Goal: Transaction & Acquisition: Book appointment/travel/reservation

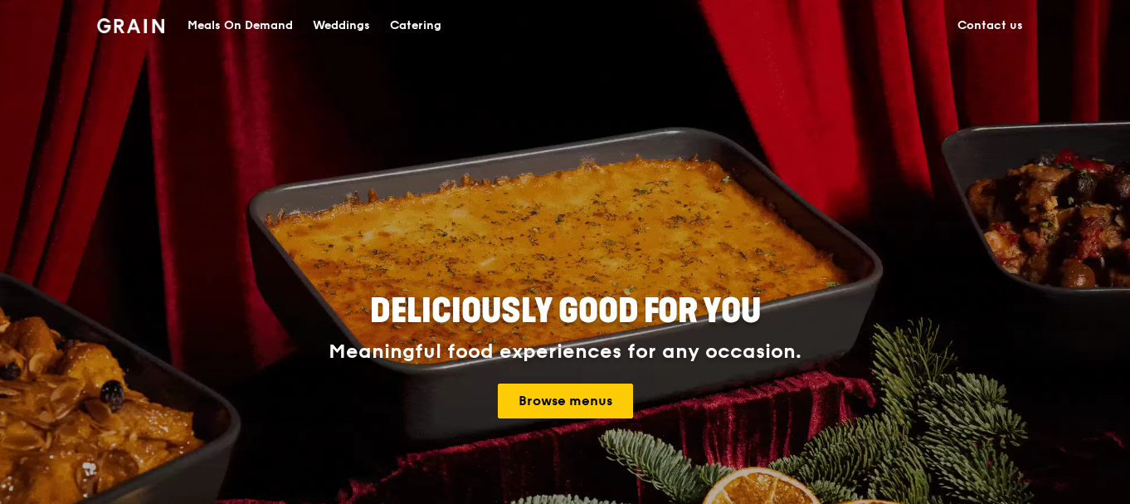
click at [423, 28] on div "Catering" at bounding box center [415, 26] width 51 height 50
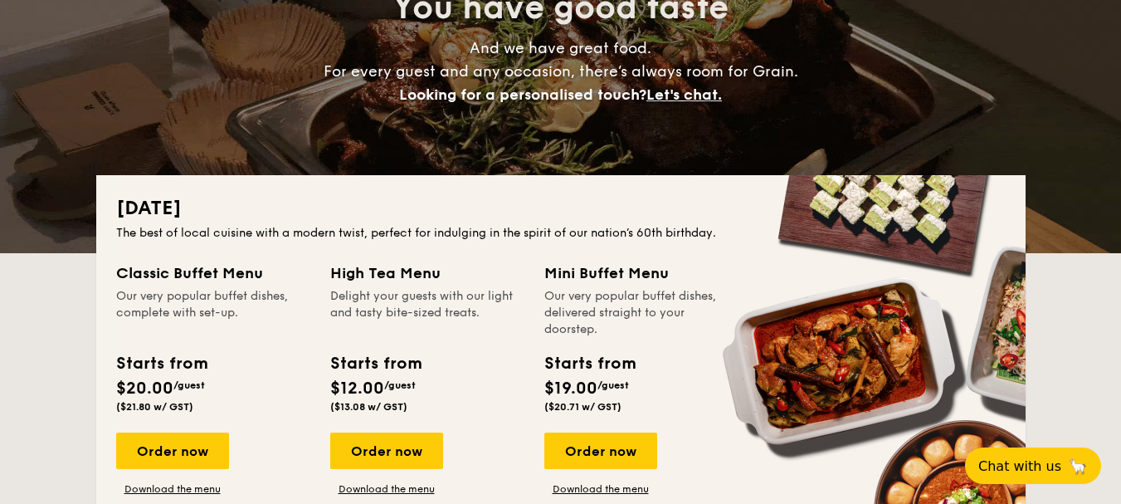
scroll to position [249, 0]
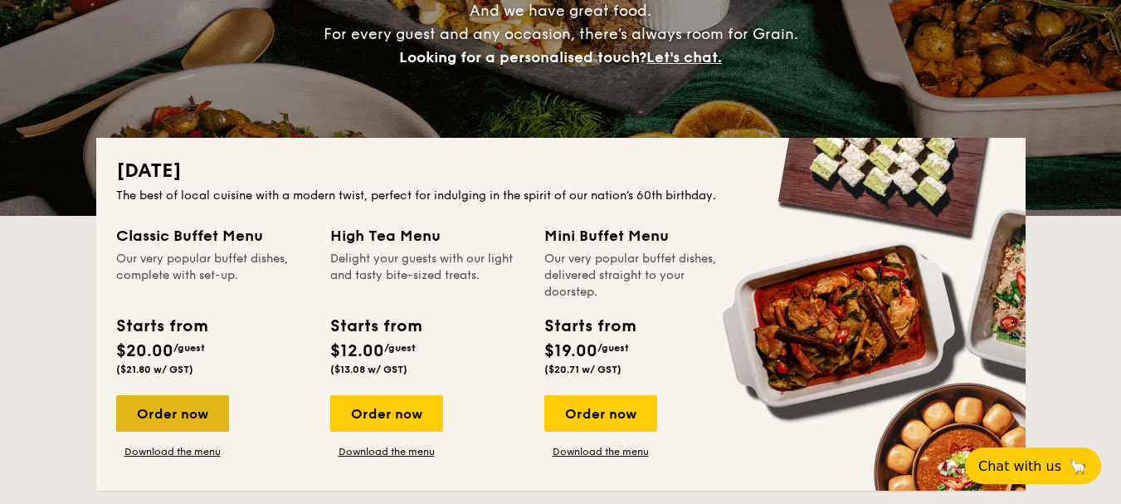
click at [178, 408] on div "Order now" at bounding box center [172, 413] width 113 height 37
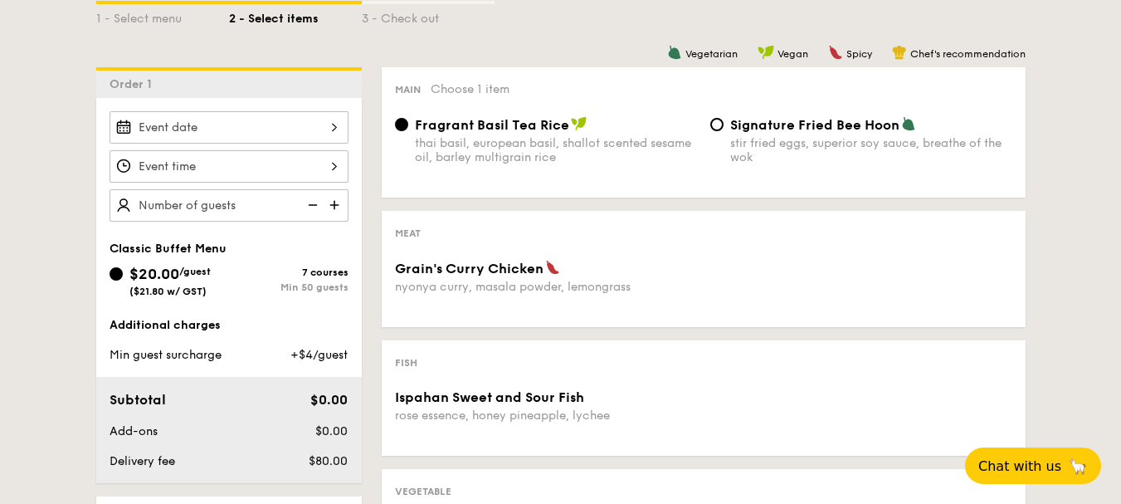
scroll to position [415, 0]
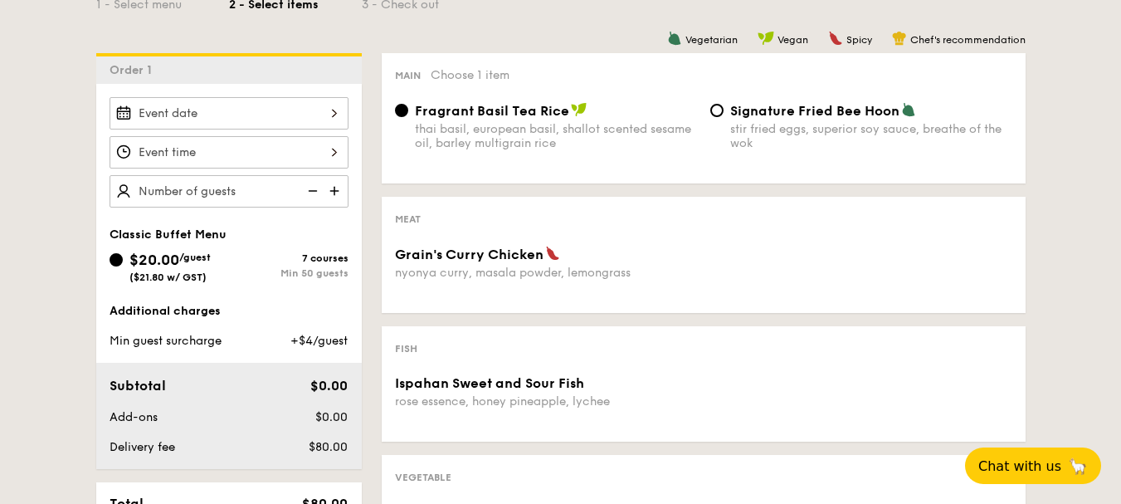
click at [320, 115] on div at bounding box center [229, 113] width 239 height 32
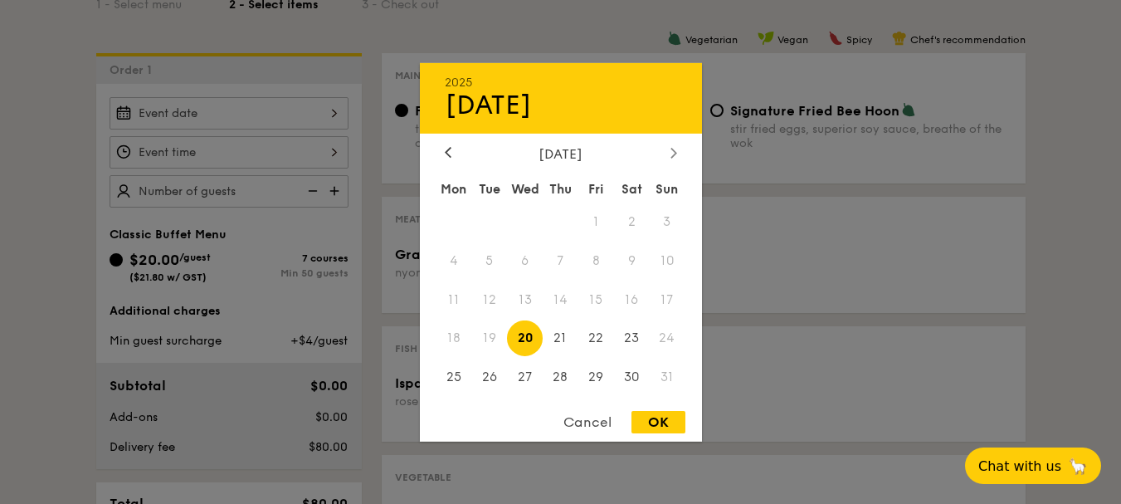
click at [678, 149] on div at bounding box center [674, 153] width 15 height 16
click at [522, 219] on span "3" at bounding box center [525, 221] width 36 height 36
click at [442, 148] on div at bounding box center [448, 153] width 15 height 16
click at [681, 152] on div "August 2025" at bounding box center [561, 153] width 282 height 16
click at [676, 151] on icon at bounding box center [674, 152] width 7 height 11
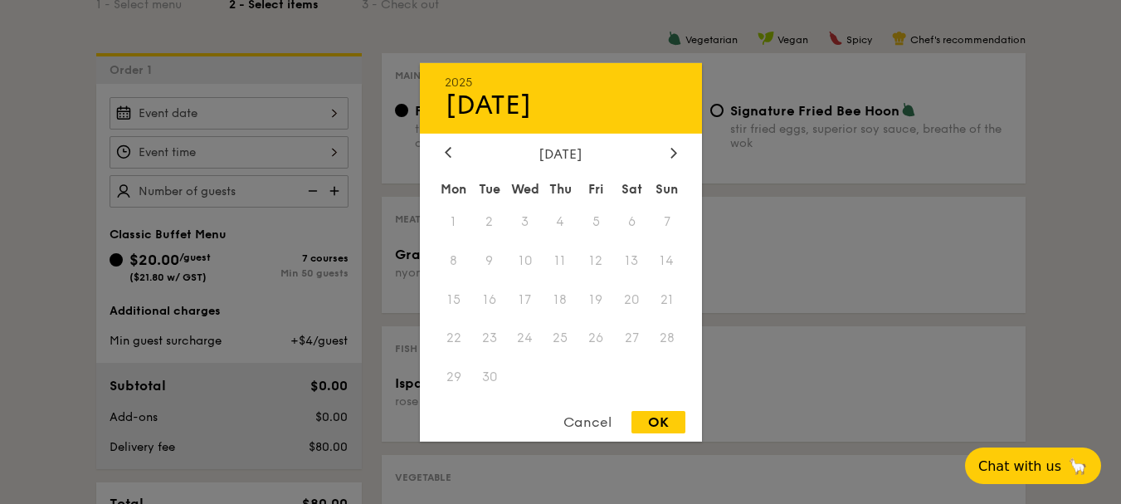
click at [546, 222] on span "4" at bounding box center [561, 221] width 36 height 36
click at [530, 222] on span "3" at bounding box center [525, 221] width 36 height 36
drag, startPoint x: 530, startPoint y: 222, endPoint x: 541, endPoint y: 239, distance: 19.8
click at [542, 238] on span "3" at bounding box center [525, 221] width 36 height 36
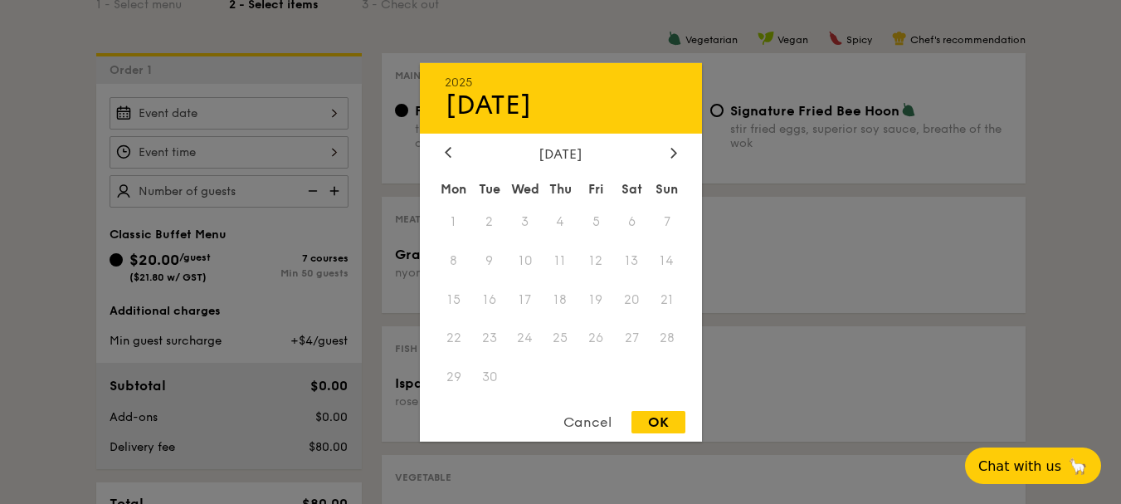
click at [455, 136] on div "2025 Aug 20 September 2025 Mon Tue Wed Thu Fri Sat Sun 1 2 3 4 5 6 7 8 9 10 11 …" at bounding box center [561, 251] width 282 height 378
click at [452, 153] on div at bounding box center [448, 153] width 15 height 16
click at [628, 374] on span "30" at bounding box center [632, 377] width 36 height 36
click at [674, 145] on div at bounding box center [674, 153] width 15 height 16
click at [674, 148] on icon at bounding box center [674, 152] width 7 height 11
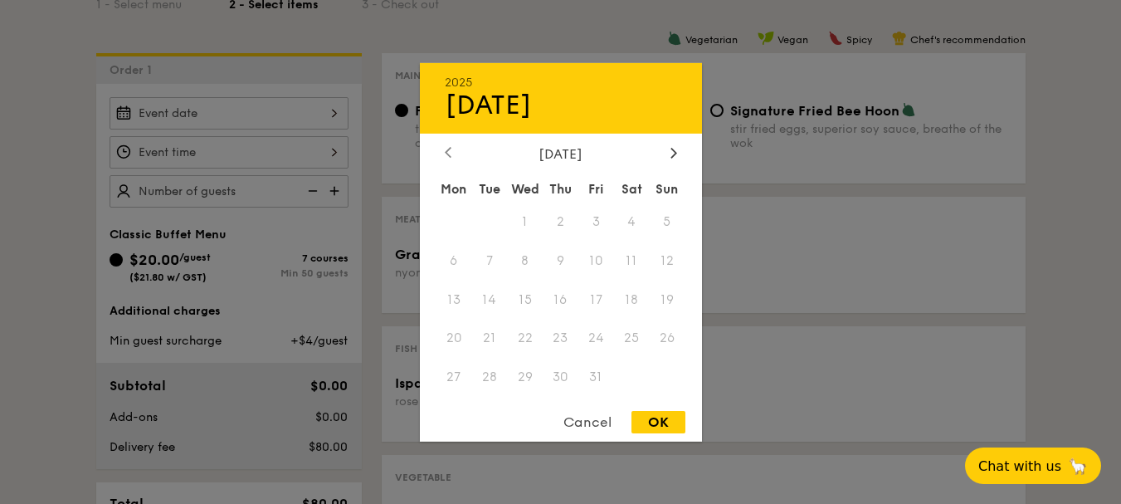
click at [443, 160] on div at bounding box center [448, 153] width 15 height 16
click at [662, 161] on div "August 2025" at bounding box center [561, 153] width 232 height 16
click at [672, 151] on icon at bounding box center [674, 152] width 7 height 11
click at [524, 217] on span "3" at bounding box center [525, 221] width 36 height 36
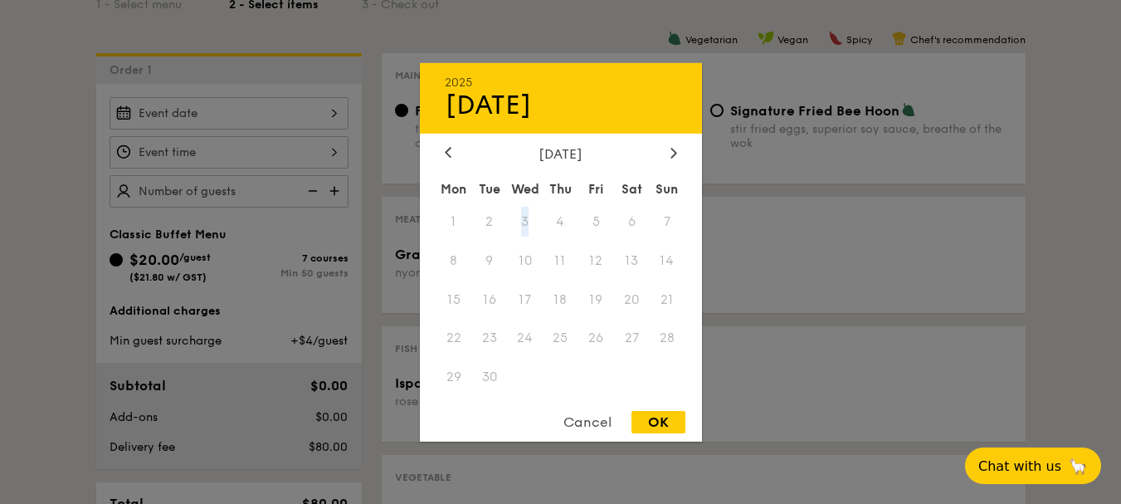
click at [524, 217] on span "3" at bounding box center [525, 221] width 36 height 36
click at [689, 421] on div "Cancel OK" at bounding box center [561, 426] width 282 height 31
click at [628, 415] on div "Cancel OK" at bounding box center [561, 426] width 282 height 31
click at [641, 413] on div "OK" at bounding box center [659, 422] width 54 height 22
type input "Aug 30, 2025"
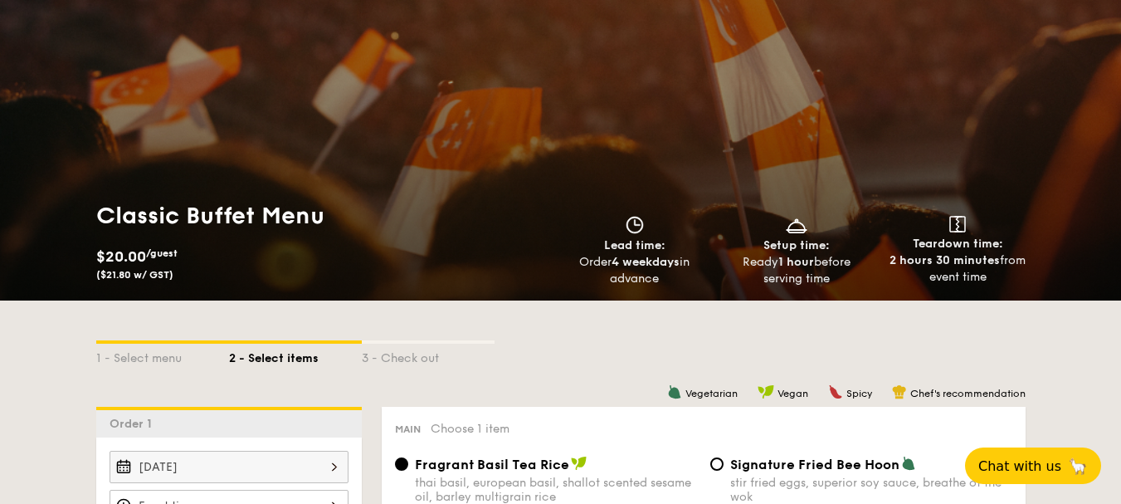
scroll to position [0, 0]
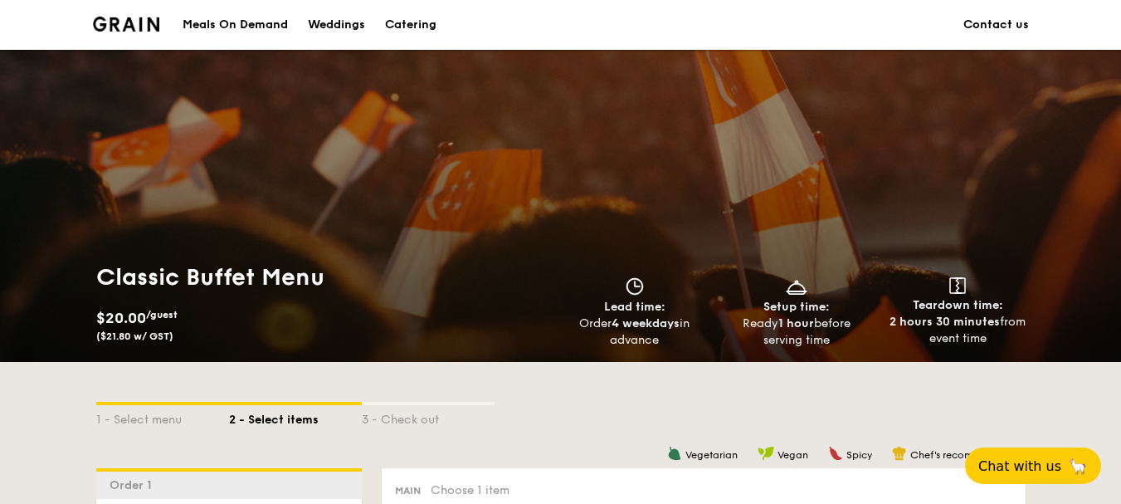
click at [428, 23] on div "Catering" at bounding box center [410, 25] width 51 height 50
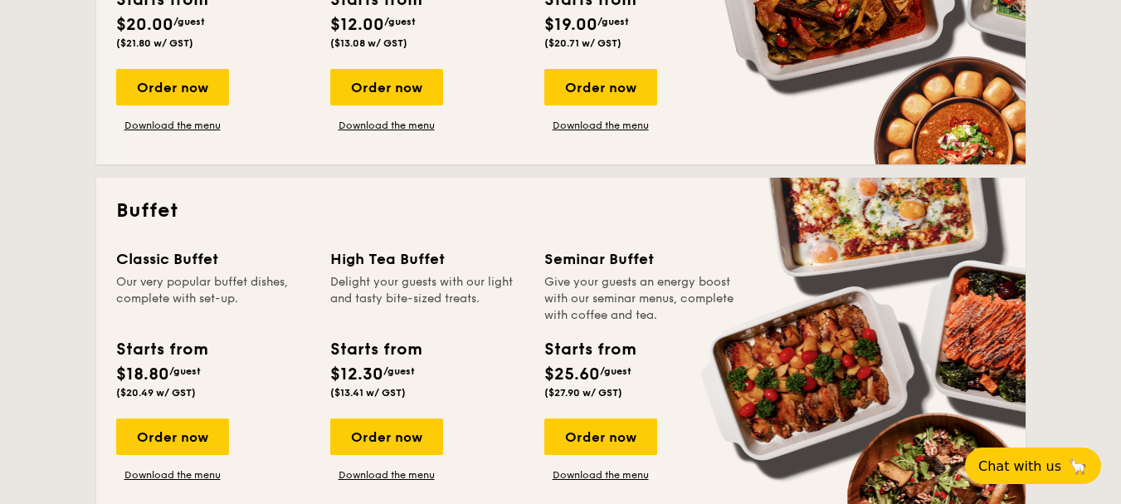
scroll to position [581, 0]
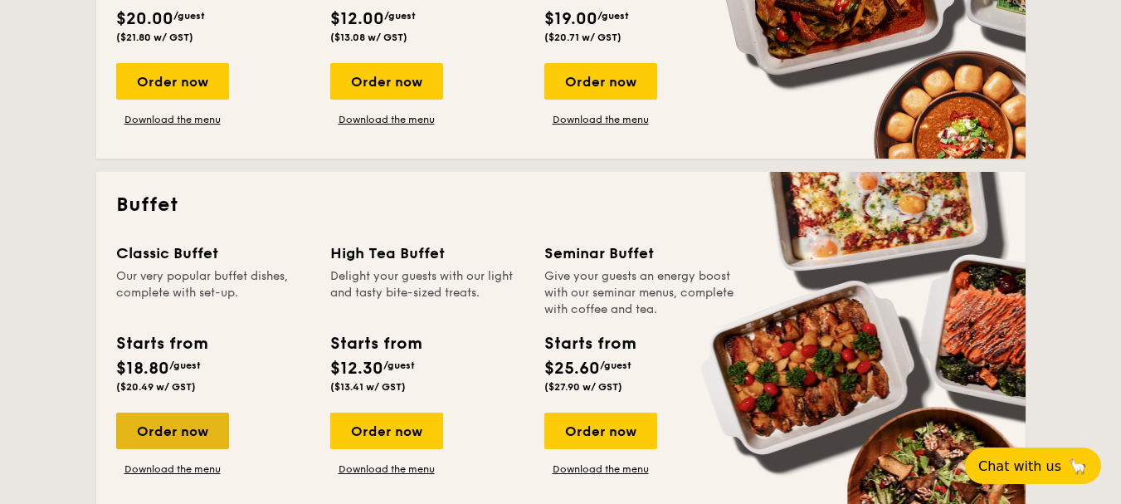
click at [147, 437] on div "Order now" at bounding box center [172, 431] width 113 height 37
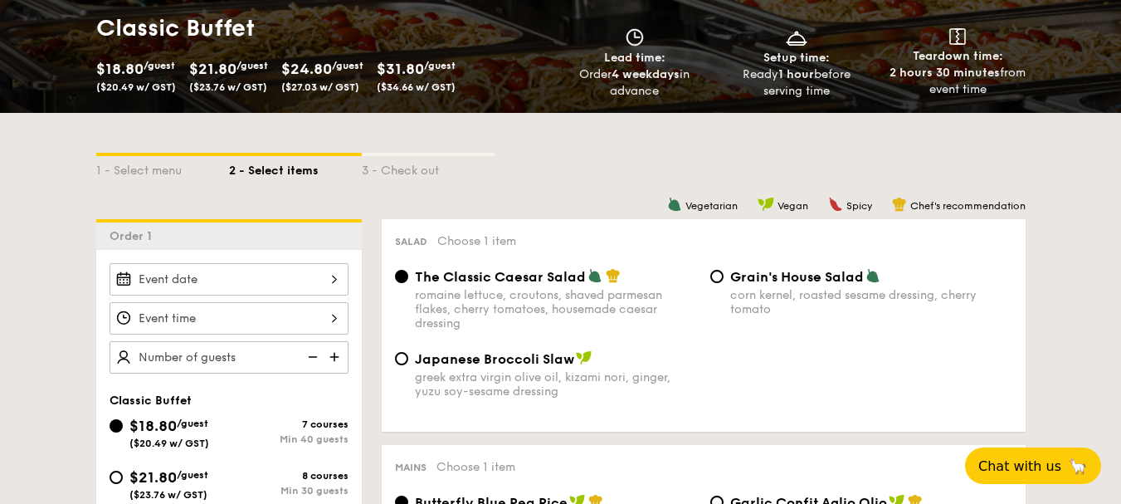
scroll to position [415, 0]
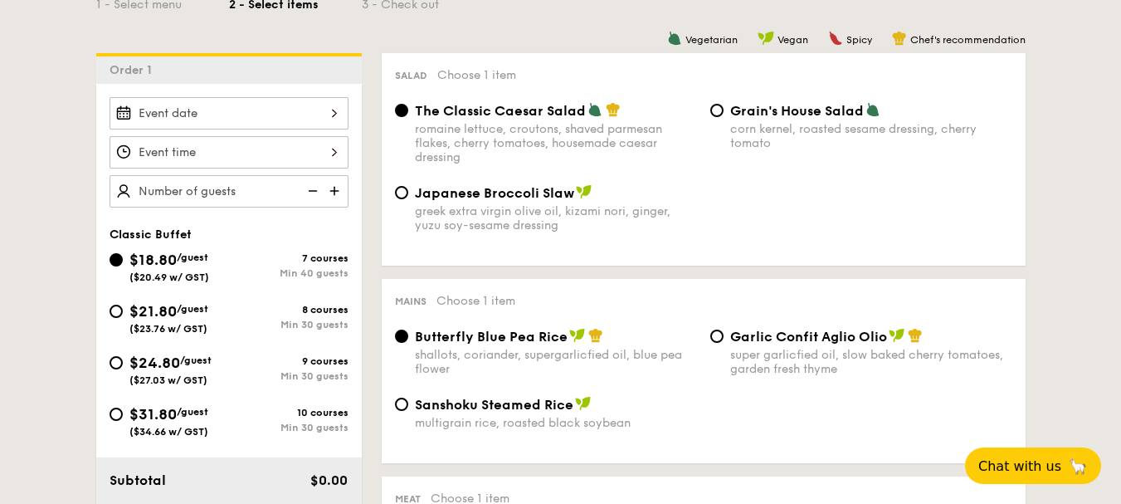
click at [266, 119] on div at bounding box center [229, 113] width 239 height 32
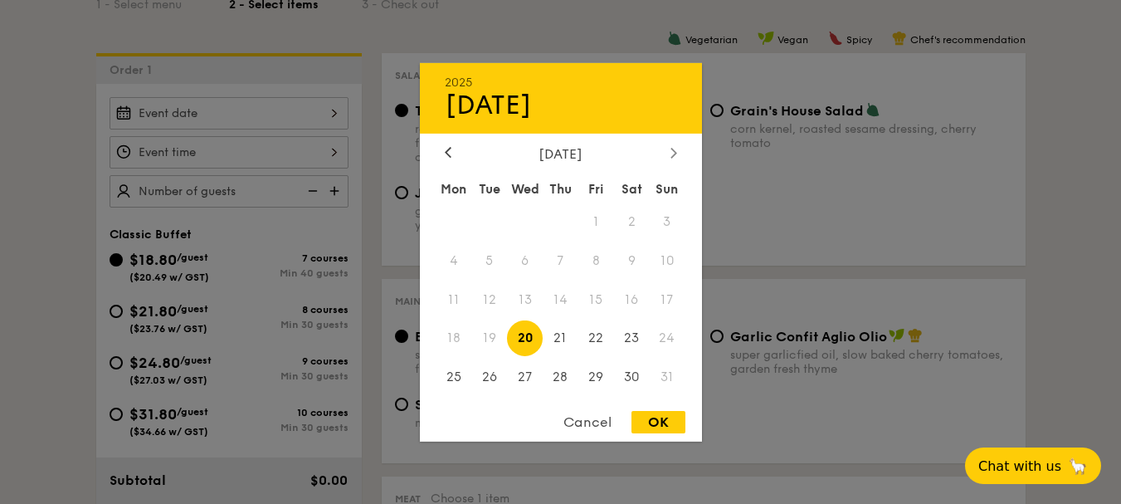
click at [669, 149] on div at bounding box center [674, 153] width 15 height 16
click at [529, 220] on span "3" at bounding box center [525, 221] width 36 height 36
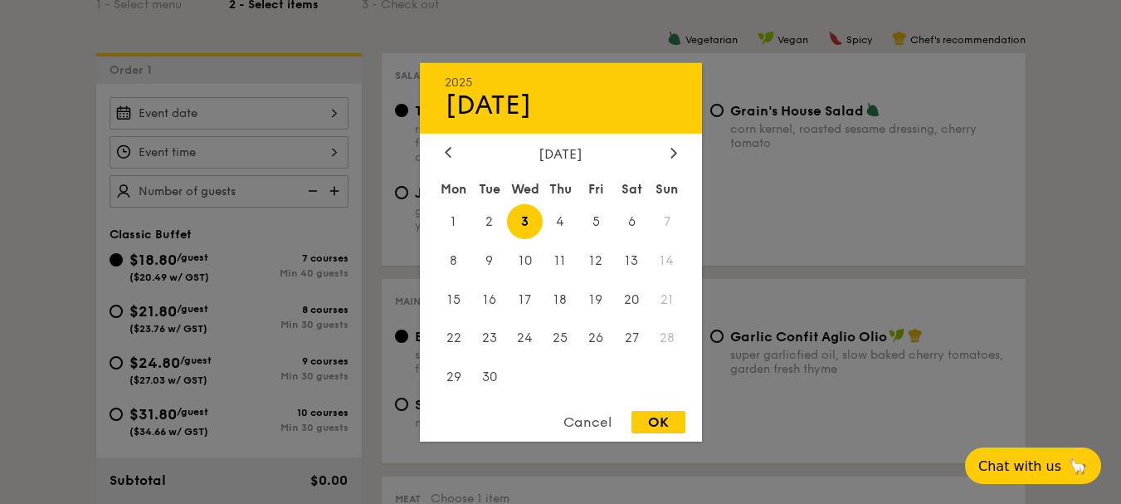
click at [657, 422] on div "OK" at bounding box center [659, 422] width 54 height 22
type input "Sep 03, 2025"
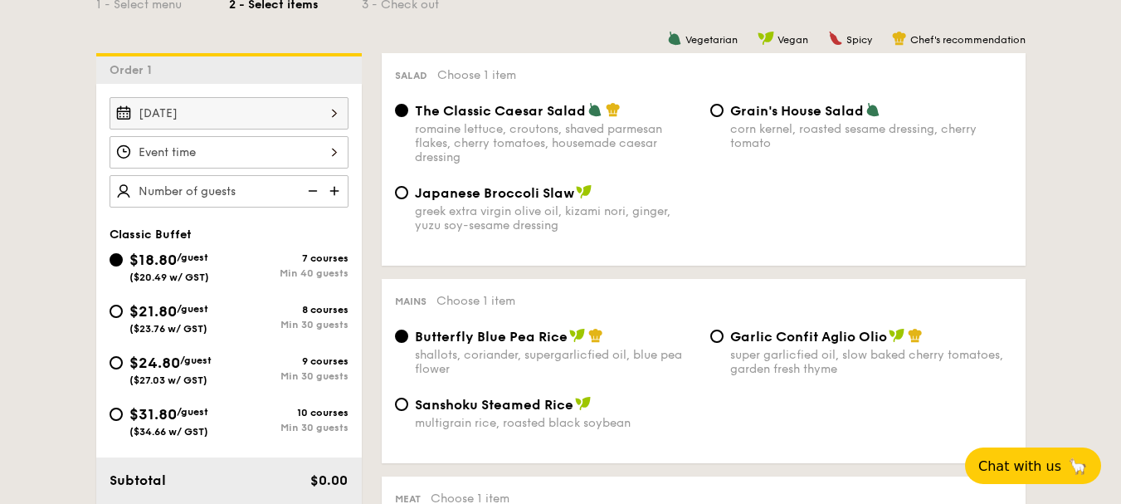
click at [333, 188] on img at bounding box center [336, 191] width 25 height 32
type input "40 guests"
click at [315, 151] on div at bounding box center [229, 152] width 239 height 32
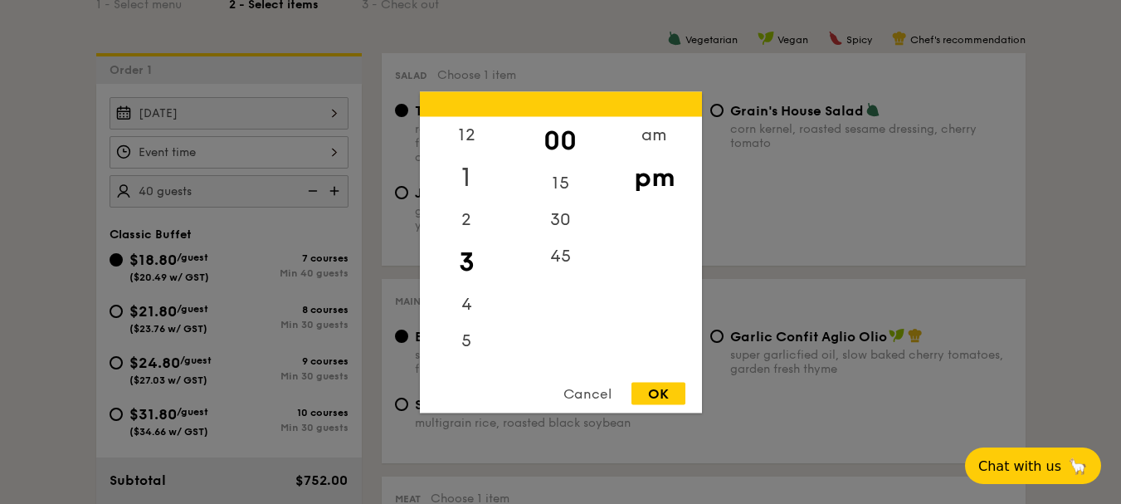
click at [479, 173] on div "1" at bounding box center [467, 177] width 94 height 48
click at [457, 134] on div "12" at bounding box center [467, 140] width 94 height 48
click at [554, 218] on div "30" at bounding box center [561, 225] width 94 height 48
click at [672, 395] on div "OK" at bounding box center [659, 393] width 54 height 22
type input "12:30PM"
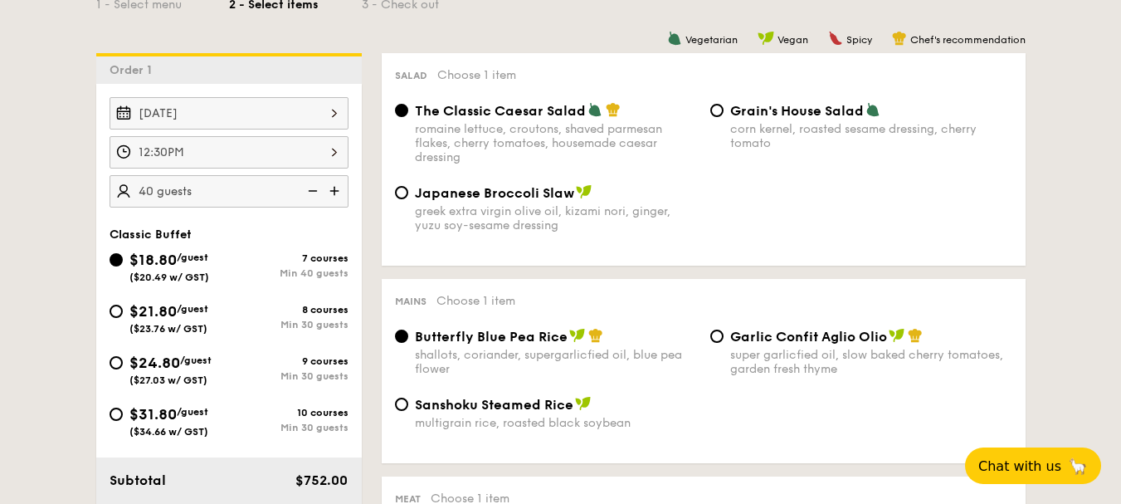
click at [815, 106] on span "Grain's House Salad" at bounding box center [797, 111] width 134 height 16
click at [724, 106] on input "Grain's House Salad corn kernel, roasted sesame dressing, cherry tomato" at bounding box center [717, 110] width 13 height 13
radio input "true"
click at [791, 355] on div "super garlicfied oil, slow baked cherry tomatoes, garden fresh thyme" at bounding box center [871, 362] width 282 height 28
click at [724, 343] on input "Garlic Confit Aglio Olio super garlicfied oil, slow baked cherry tomatoes, gard…" at bounding box center [717, 336] width 13 height 13
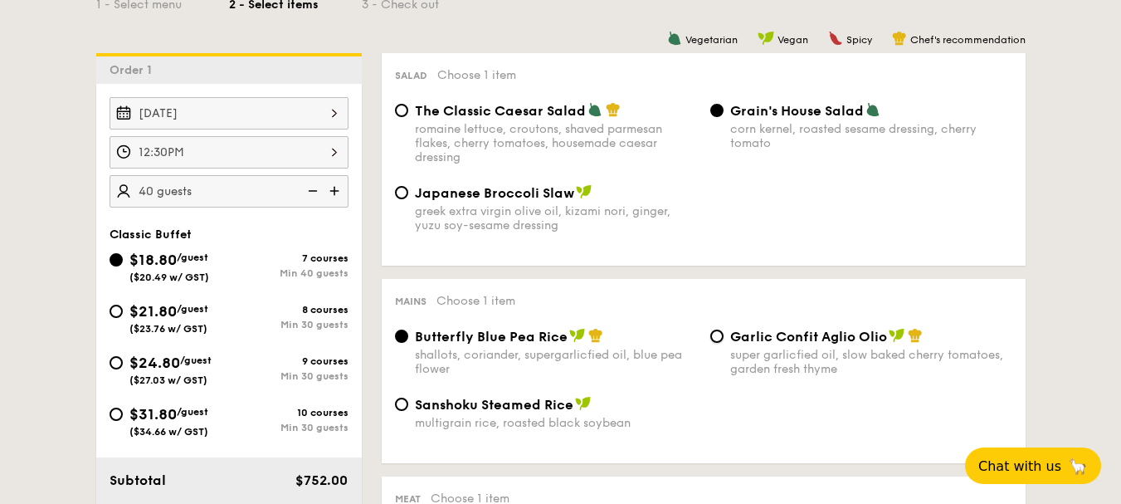
radio input "true"
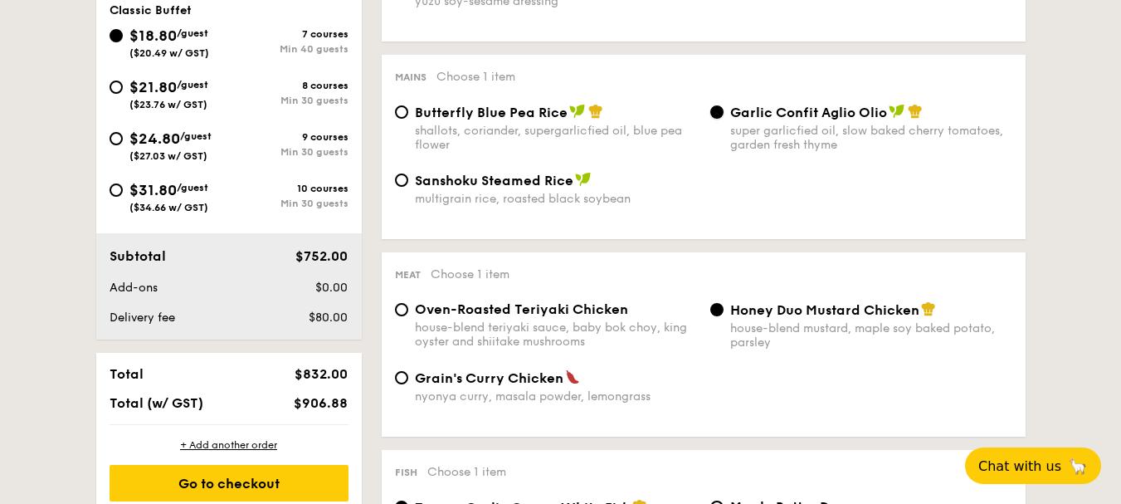
scroll to position [664, 0]
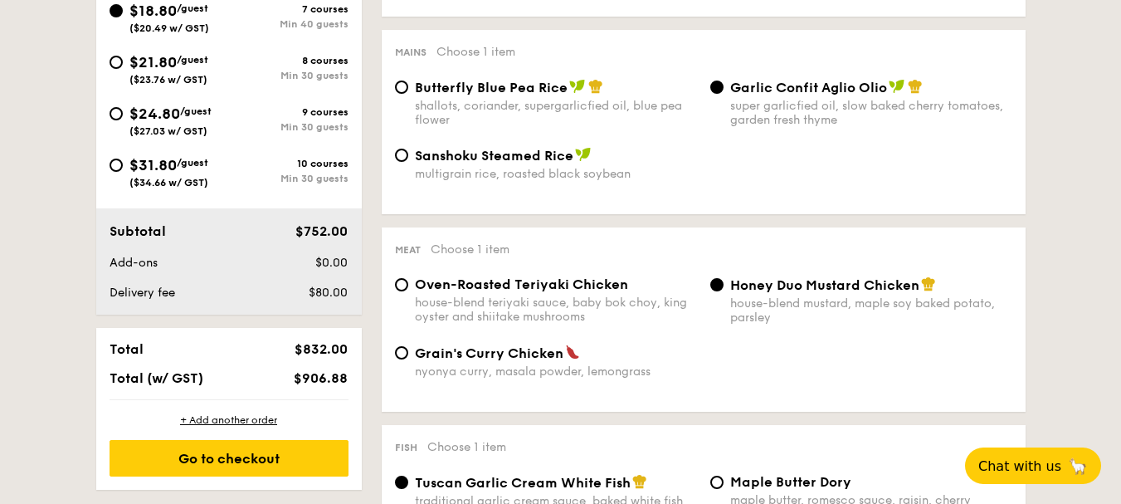
click at [928, 284] on img at bounding box center [928, 283] width 15 height 15
click at [724, 284] on input "Honey Duo Mustard Chicken house-blend mustard, maple soy baked potato, parsley" at bounding box center [717, 284] width 13 height 13
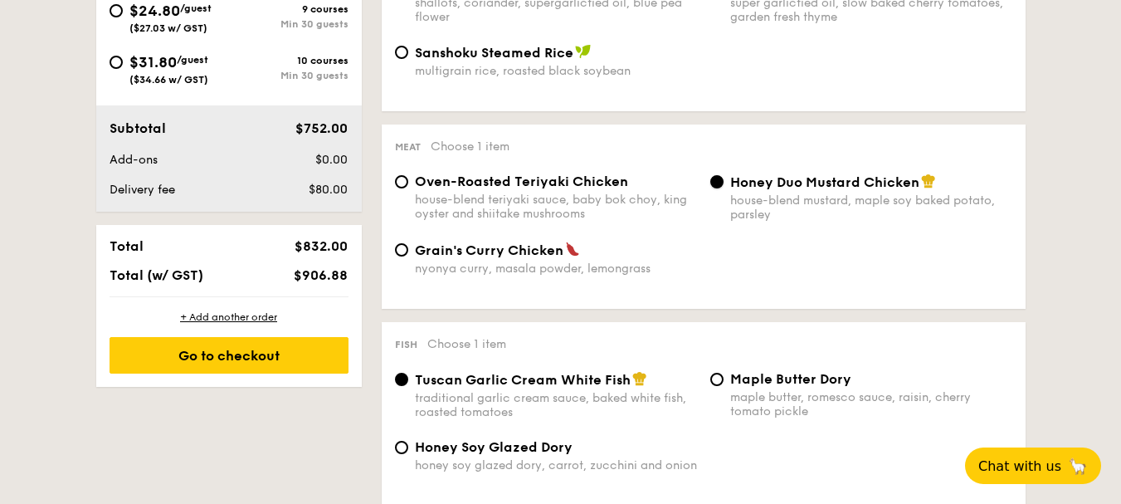
scroll to position [830, 0]
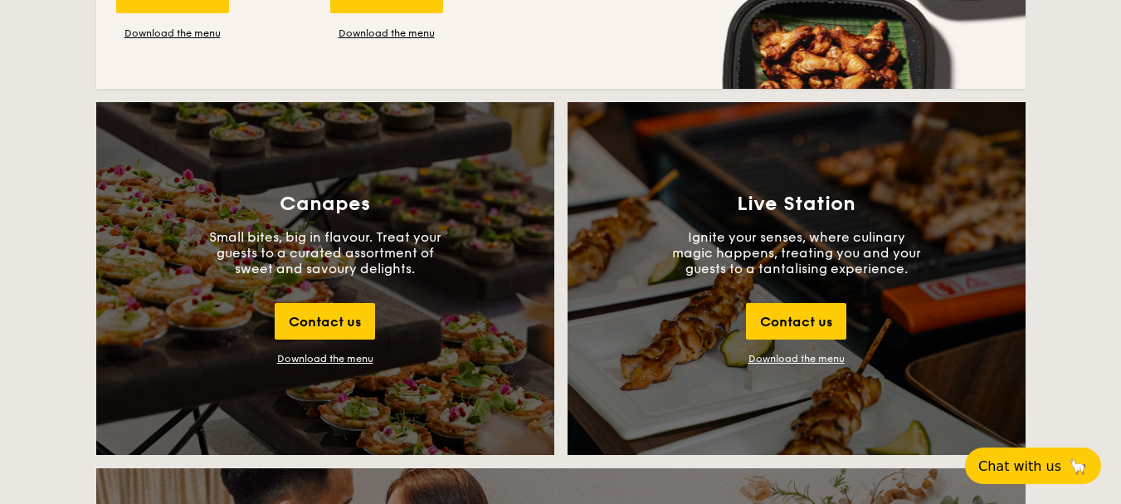
scroll to position [1731, 0]
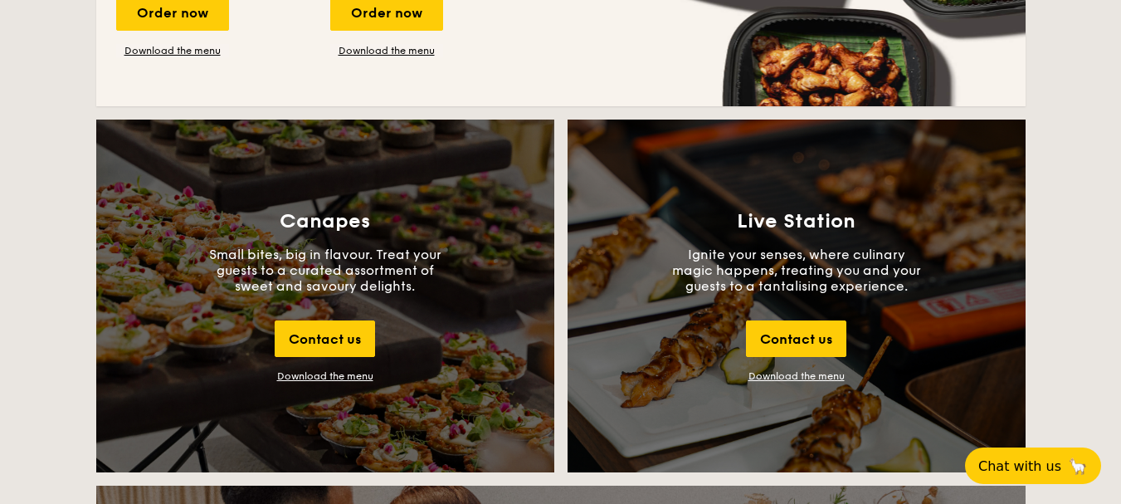
click at [687, 246] on div "Live Station Ignite your senses, where culinary magic happens, treating you and…" at bounding box center [797, 296] width 458 height 353
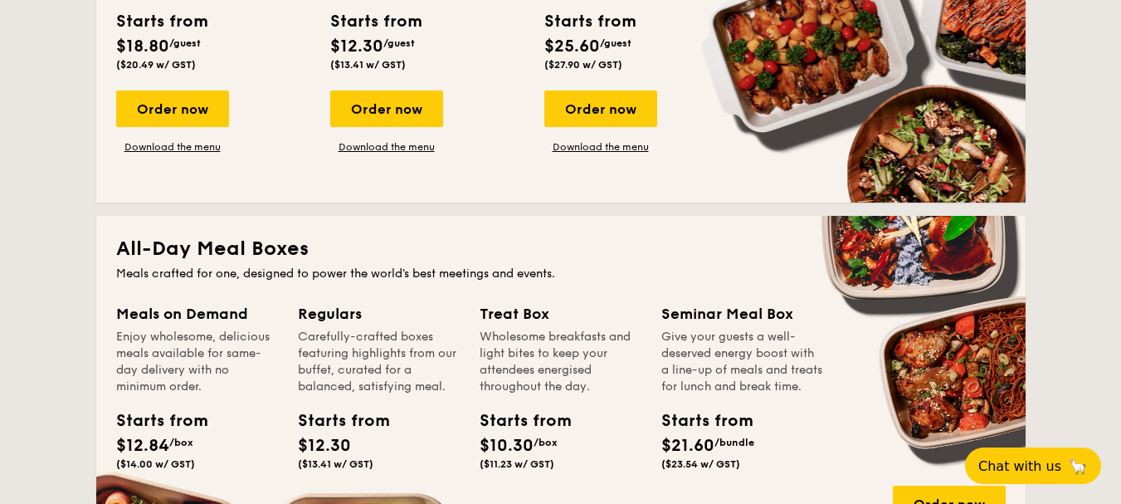
scroll to position [735, 0]
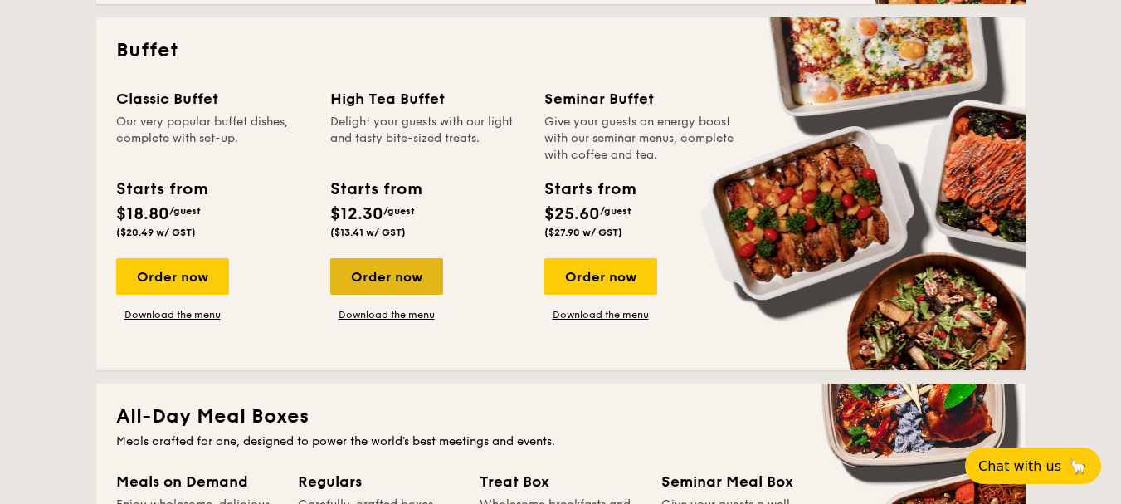
click at [405, 272] on div "Order now" at bounding box center [386, 276] width 113 height 37
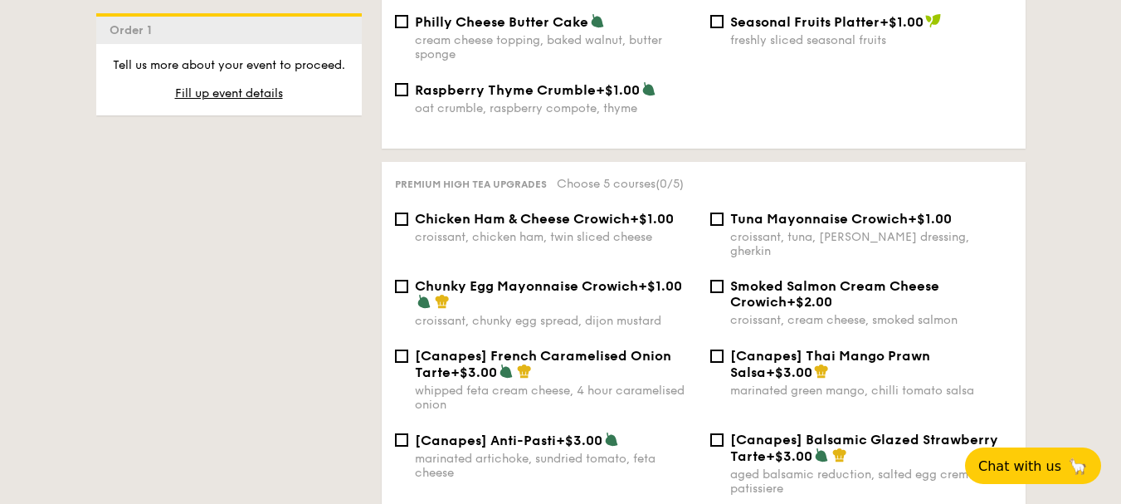
scroll to position [2490, 0]
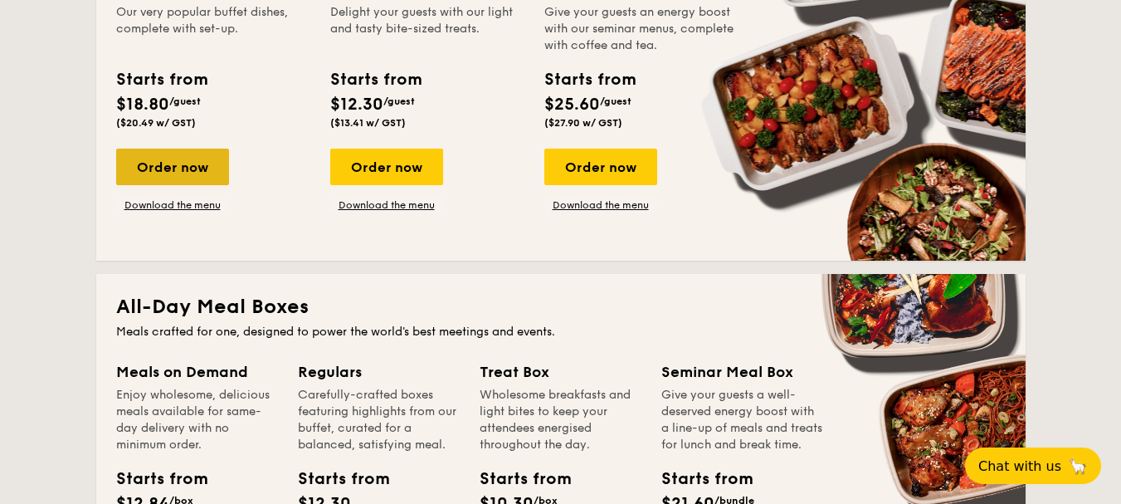
scroll to position [807, 0]
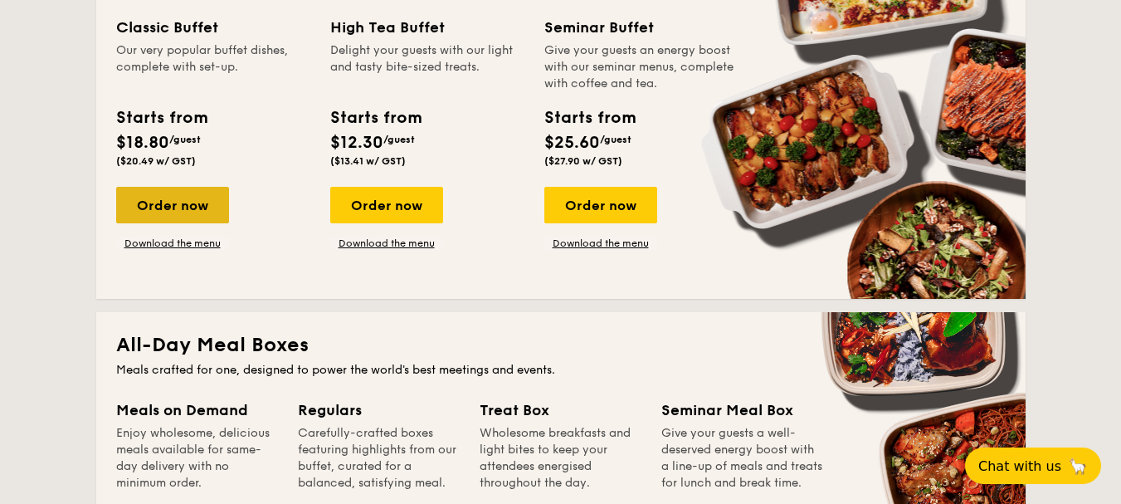
click at [177, 196] on div "Order now" at bounding box center [172, 205] width 113 height 37
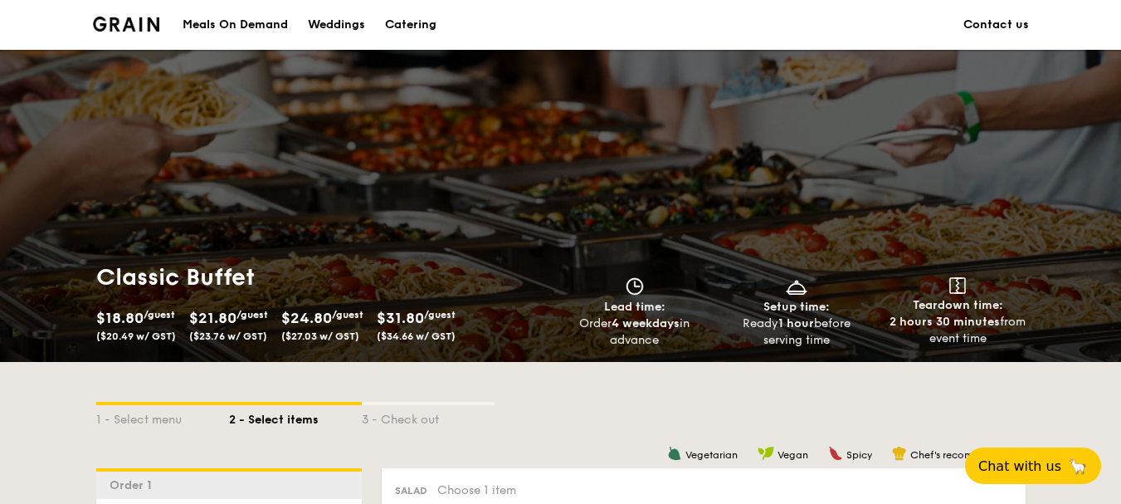
click at [216, 325] on span "$21.80" at bounding box center [212, 318] width 47 height 18
click at [258, 311] on span "/guest" at bounding box center [253, 315] width 32 height 12
click at [275, 308] on div "$21.80 /guest ($23.76 w/ GST)" at bounding box center [229, 323] width 92 height 37
click at [349, 308] on div "$24.80 /guest ($27.03 w/ GST)" at bounding box center [322, 323] width 82 height 37
click at [451, 308] on div "$31.80 /guest ($34.66 w/ GST)" at bounding box center [416, 323] width 79 height 37
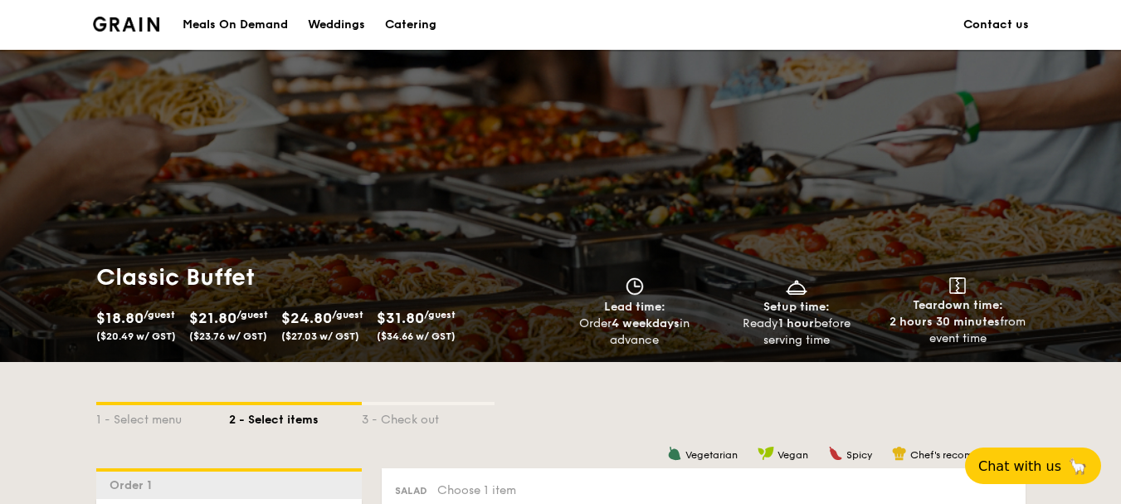
click at [249, 327] on div "$21.80 /guest ($23.76 w/ GST)" at bounding box center [228, 323] width 79 height 37
click at [136, 333] on span "($20.49 w/ GST)" at bounding box center [136, 336] width 80 height 12
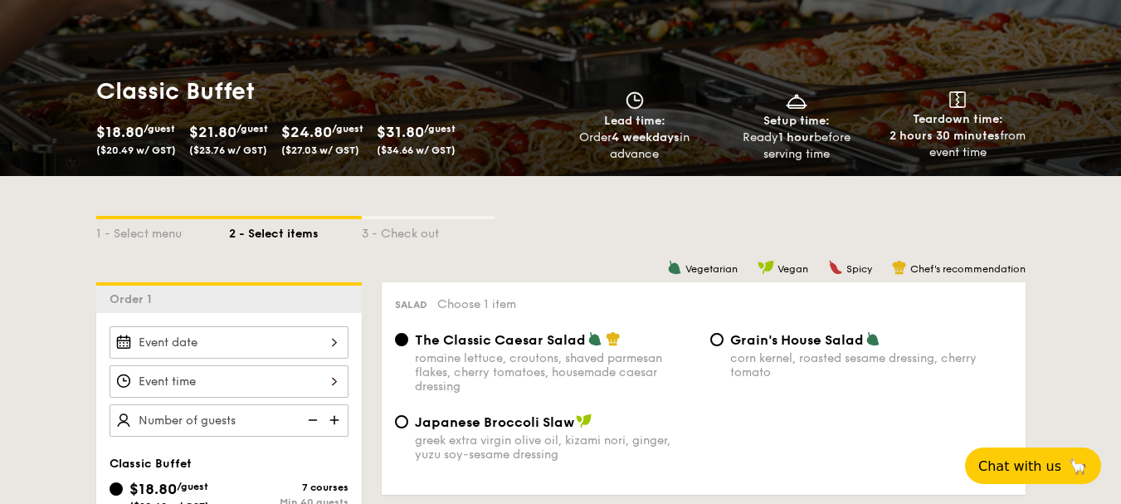
scroll to position [83, 0]
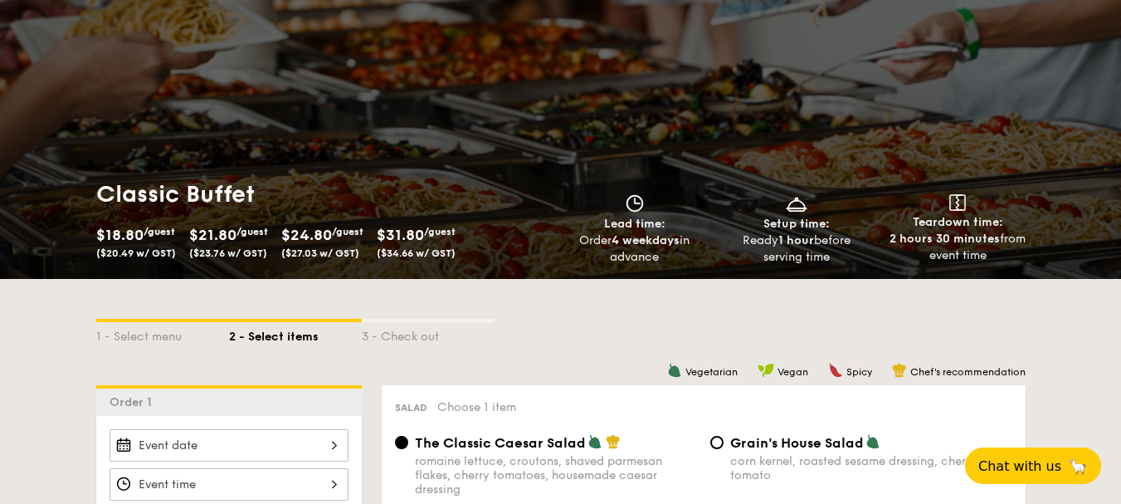
click at [256, 245] on div "$21.80 /guest ($23.76 w/ GST)" at bounding box center [228, 240] width 79 height 37
click at [216, 249] on span "($23.76 w/ GST)" at bounding box center [228, 253] width 78 height 12
click at [275, 256] on div "$21.80 /guest ($23.76 w/ GST)" at bounding box center [229, 240] width 92 height 37
click at [348, 244] on div "$24.80 /guest ($27.03 w/ GST)" at bounding box center [322, 240] width 82 height 37
click at [370, 226] on div "$24.80 /guest ($27.03 w/ GST)" at bounding box center [322, 240] width 95 height 37
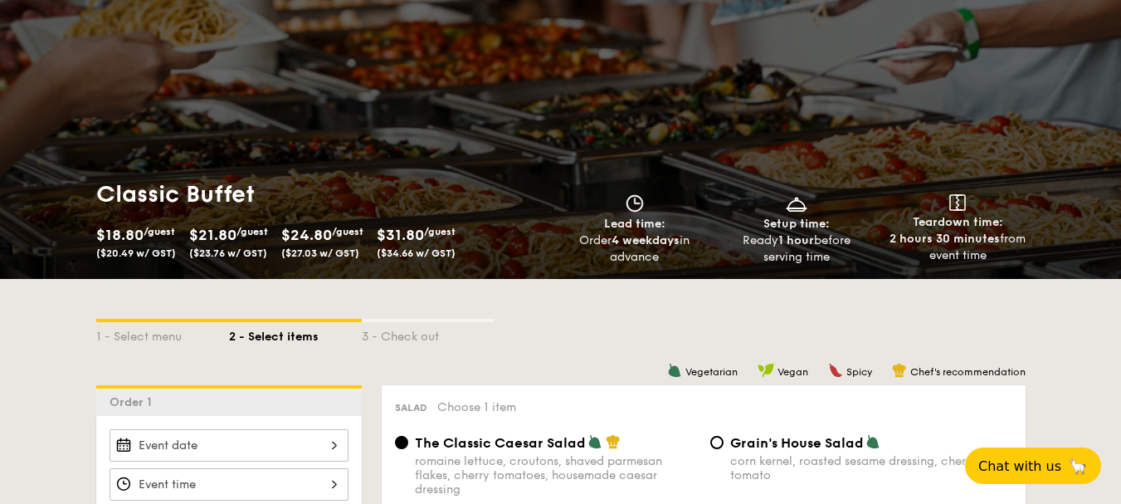
click at [456, 235] on span "/guest" at bounding box center [440, 232] width 32 height 12
click at [144, 238] on span "$18.80" at bounding box center [119, 235] width 47 height 18
click at [262, 238] on div "$21.80 /guest ($23.76 w/ GST)" at bounding box center [228, 240] width 79 height 37
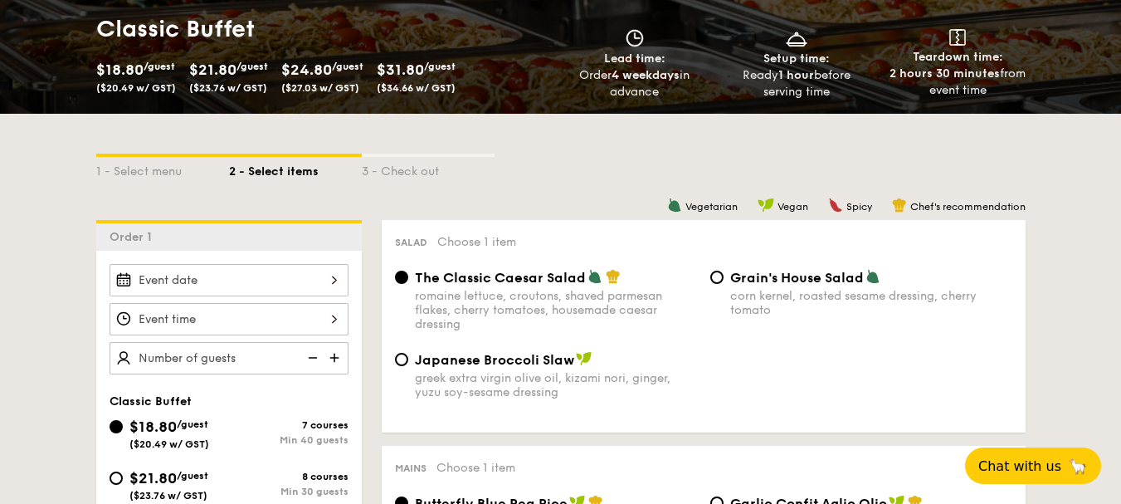
scroll to position [249, 0]
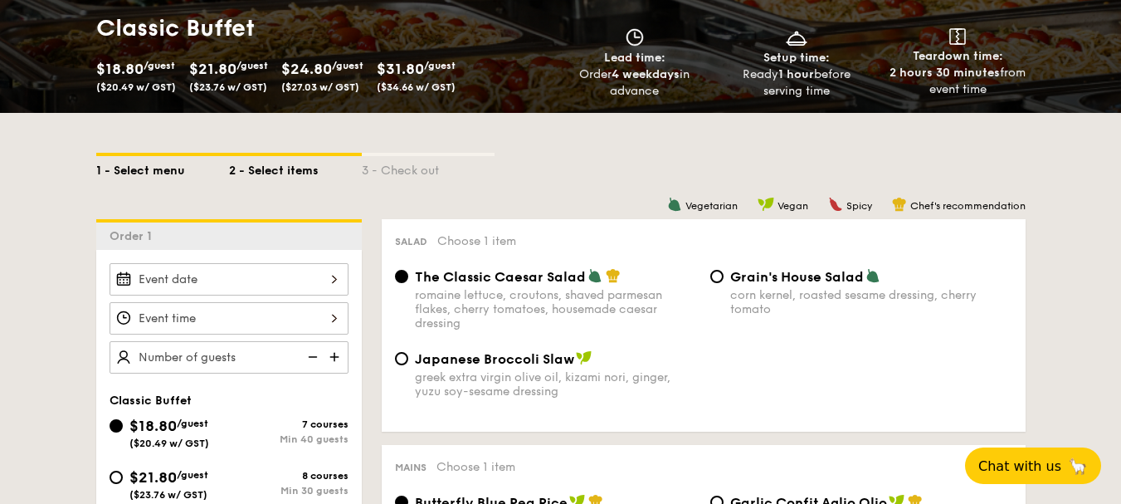
click at [140, 172] on div "1 - Select menu" at bounding box center [162, 167] width 133 height 23
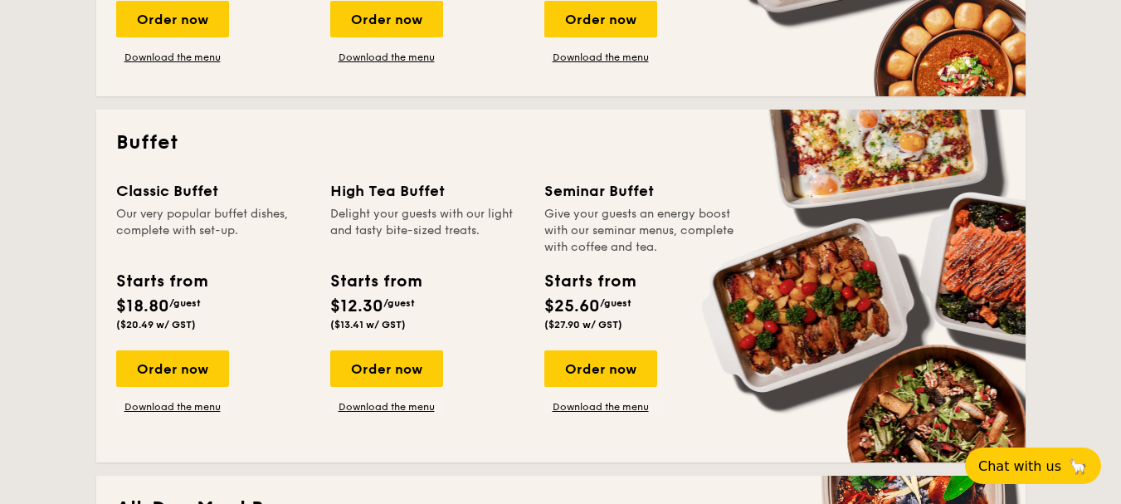
scroll to position [664, 0]
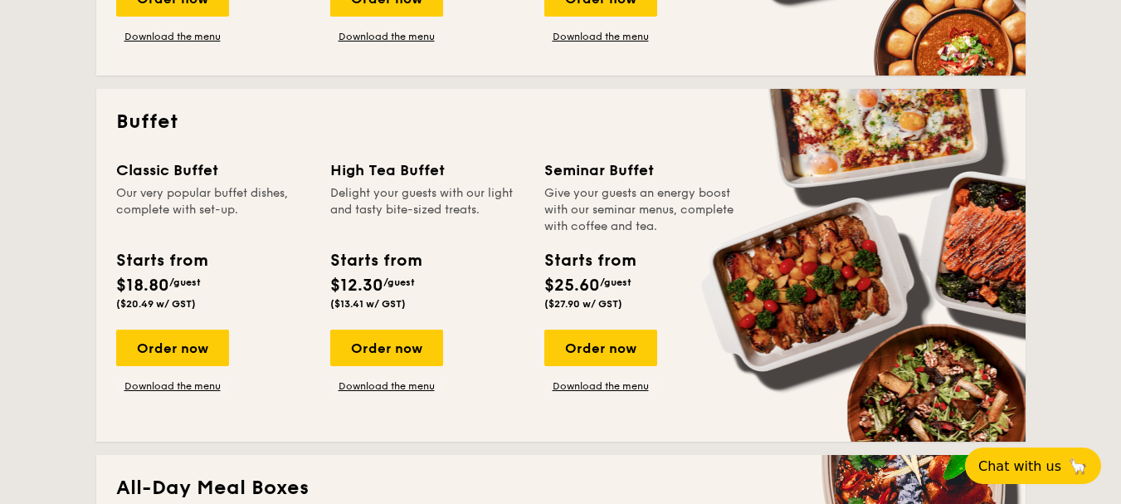
click at [189, 378] on div "Order now Download the menu" at bounding box center [172, 361] width 113 height 63
click at [188, 379] on link "Download the menu" at bounding box center [172, 385] width 113 height 13
click at [184, 354] on div "Order now" at bounding box center [172, 348] width 113 height 37
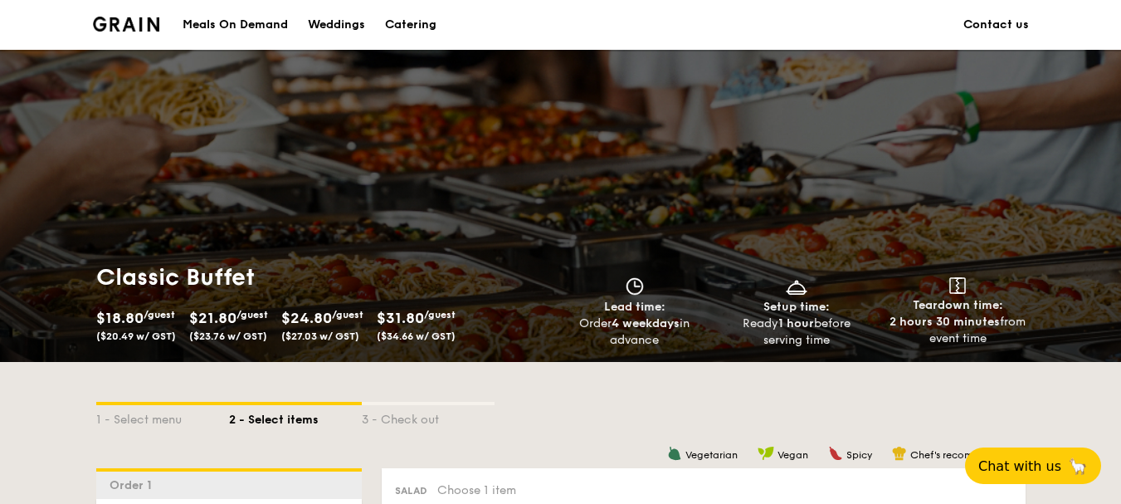
click at [228, 324] on span "$21.80" at bounding box center [212, 318] width 47 height 18
click at [208, 281] on h1 "Classic Buffet" at bounding box center [325, 277] width 458 height 30
click at [209, 280] on h1 "Classic Buffet" at bounding box center [325, 277] width 458 height 30
drag, startPoint x: 229, startPoint y: 335, endPoint x: 221, endPoint y: 314, distance: 23.1
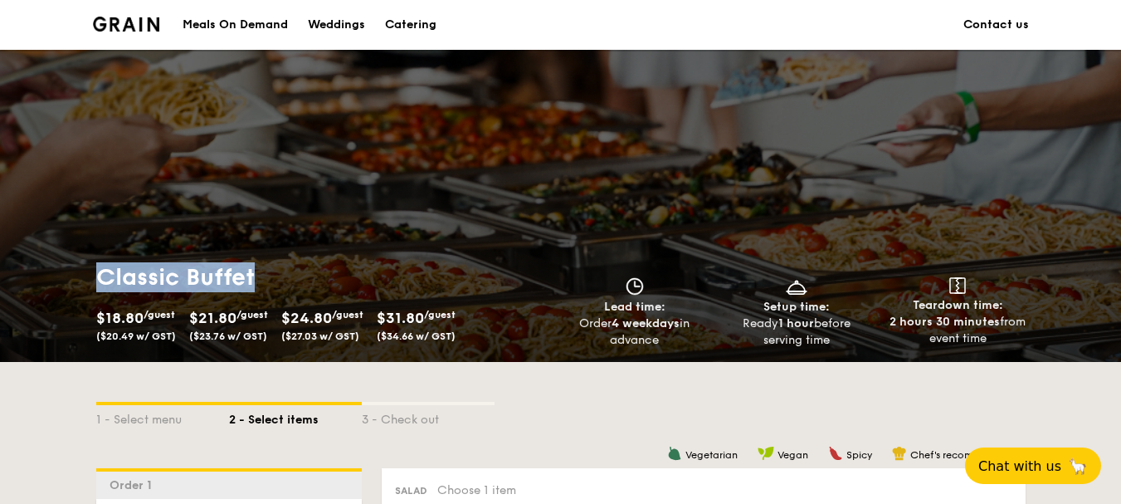
click at [232, 332] on span "($23.76 w/ GST)" at bounding box center [228, 336] width 78 height 12
click at [222, 309] on span "$21.80" at bounding box center [212, 318] width 47 height 18
drag, startPoint x: 222, startPoint y: 309, endPoint x: 247, endPoint y: 323, distance: 29.3
click at [222, 310] on span "$21.80" at bounding box center [212, 318] width 47 height 18
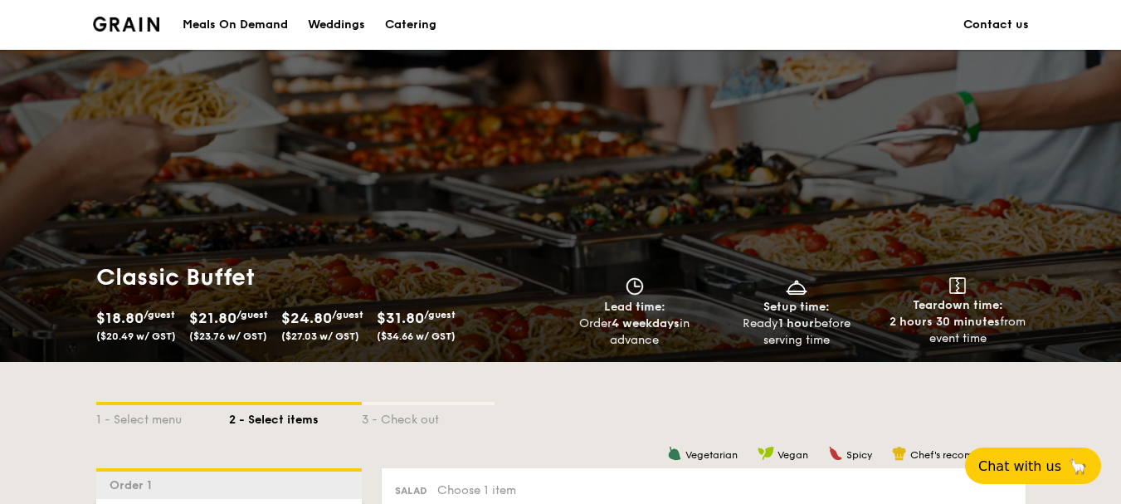
click at [359, 327] on div "$24.80 /guest ($27.03 w/ GST)" at bounding box center [322, 323] width 82 height 37
drag, startPoint x: 359, startPoint y: 327, endPoint x: 350, endPoint y: 328, distance: 8.3
click at [357, 327] on div "$24.80 /guest ($27.03 w/ GST)" at bounding box center [322, 323] width 82 height 37
click at [350, 328] on div "$24.80 /guest ($27.03 w/ GST)" at bounding box center [322, 323] width 82 height 37
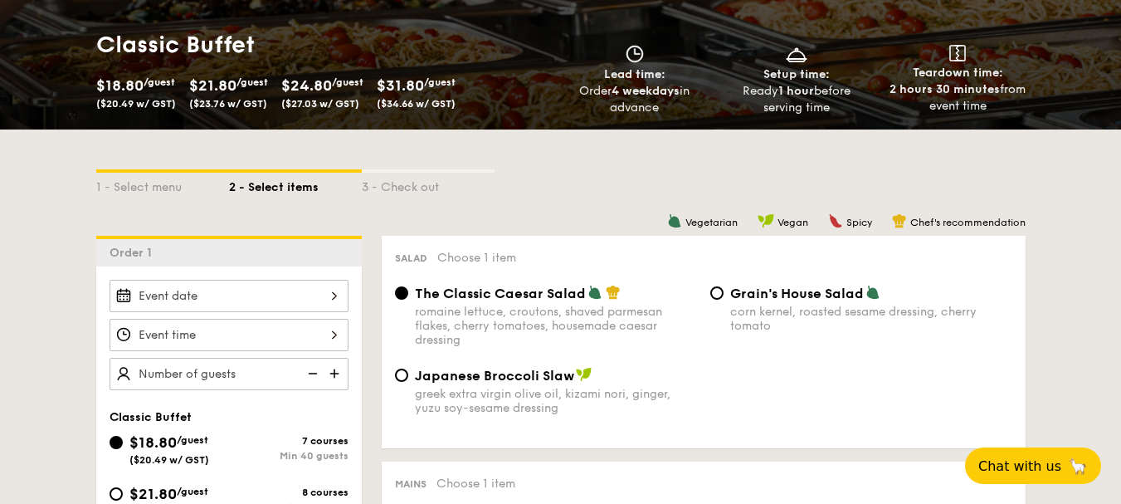
scroll to position [249, 0]
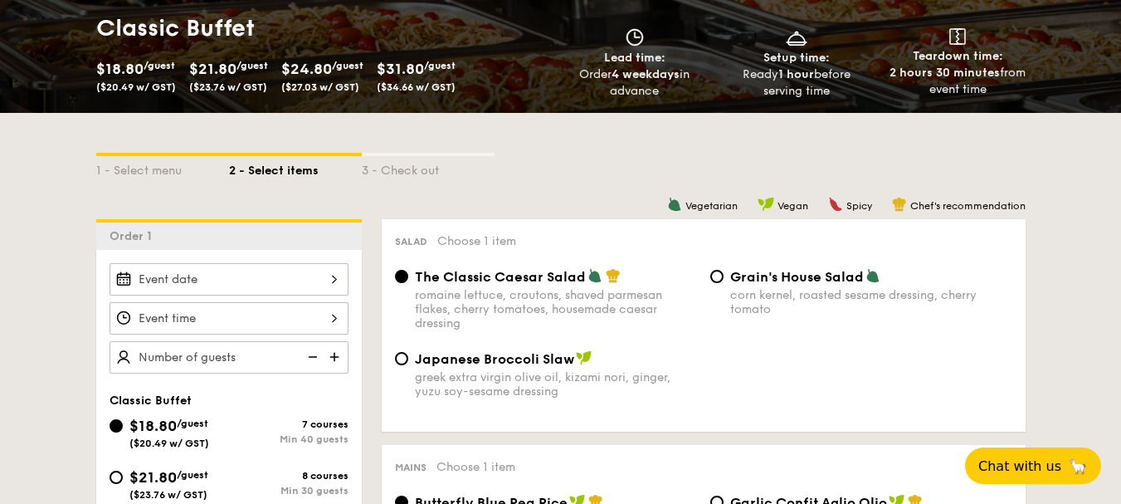
click at [300, 58] on div "$24.80 /guest ($27.03 w/ GST)" at bounding box center [322, 74] width 82 height 37
click at [221, 58] on div "$21.80 /guest ($23.76 w/ GST)" at bounding box center [228, 74] width 79 height 37
click at [243, 93] on div "$18.80 /guest ($20.49 w/ GST) $21.80 /guest ($23.76 w/ GST) $24.80 /guest ($27.…" at bounding box center [262, 77] width 345 height 43
click at [236, 83] on span "($23.76 w/ GST)" at bounding box center [228, 87] width 78 height 12
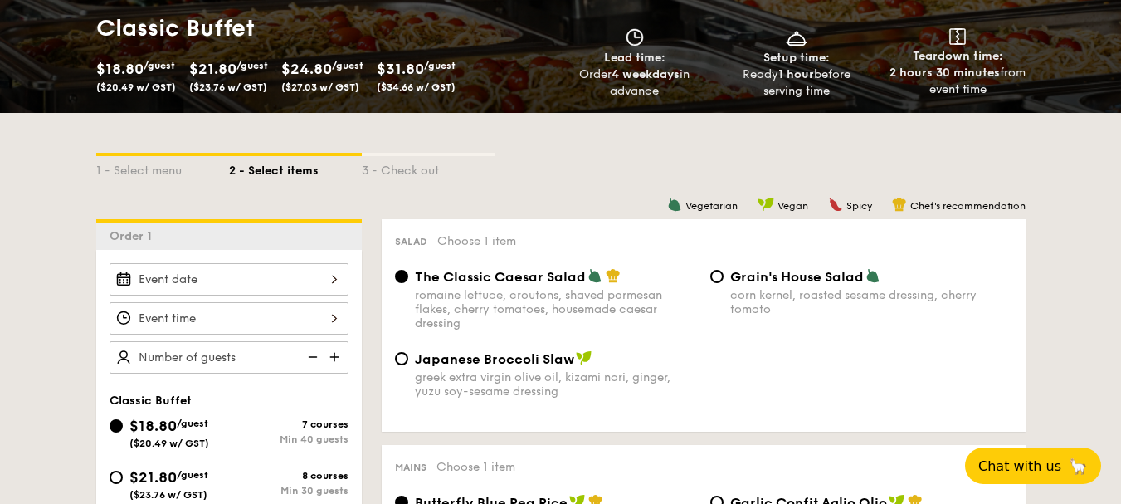
click at [236, 83] on span "($23.76 w/ GST)" at bounding box center [228, 87] width 78 height 12
click at [165, 167] on div "1 - Select menu" at bounding box center [162, 167] width 133 height 23
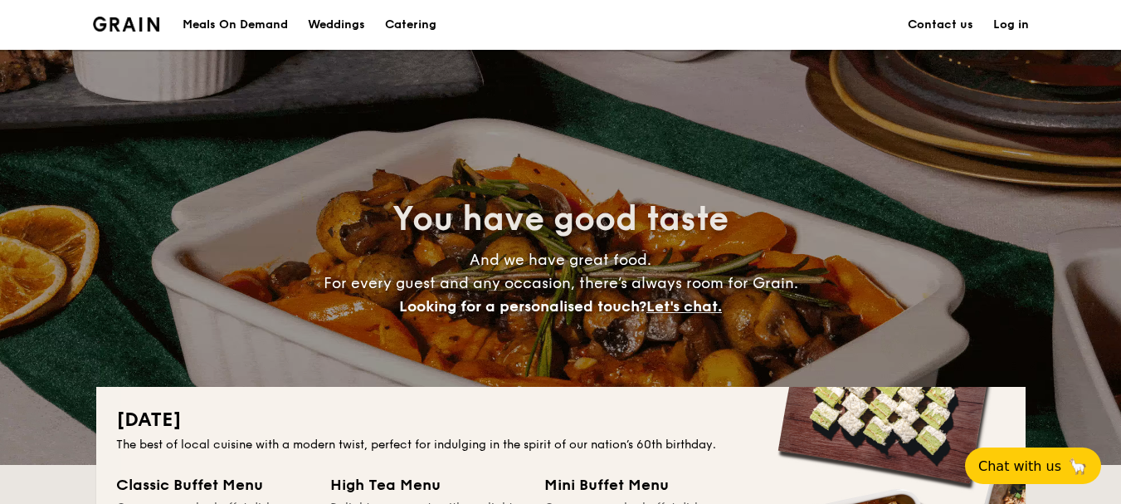
click at [431, 21] on h1 "Catering" at bounding box center [410, 25] width 51 height 50
click at [954, 33] on link "Contact us" at bounding box center [941, 25] width 66 height 50
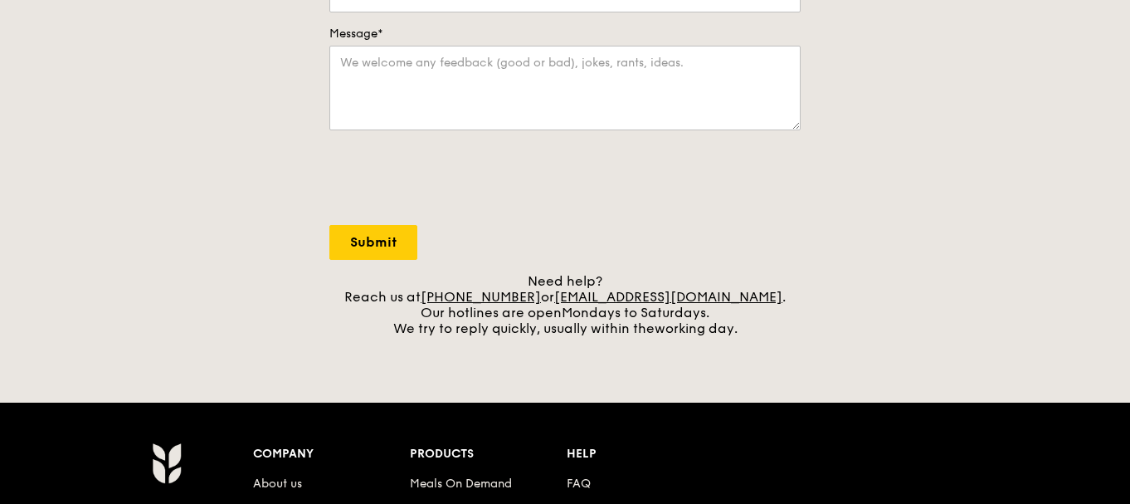
scroll to position [498, 0]
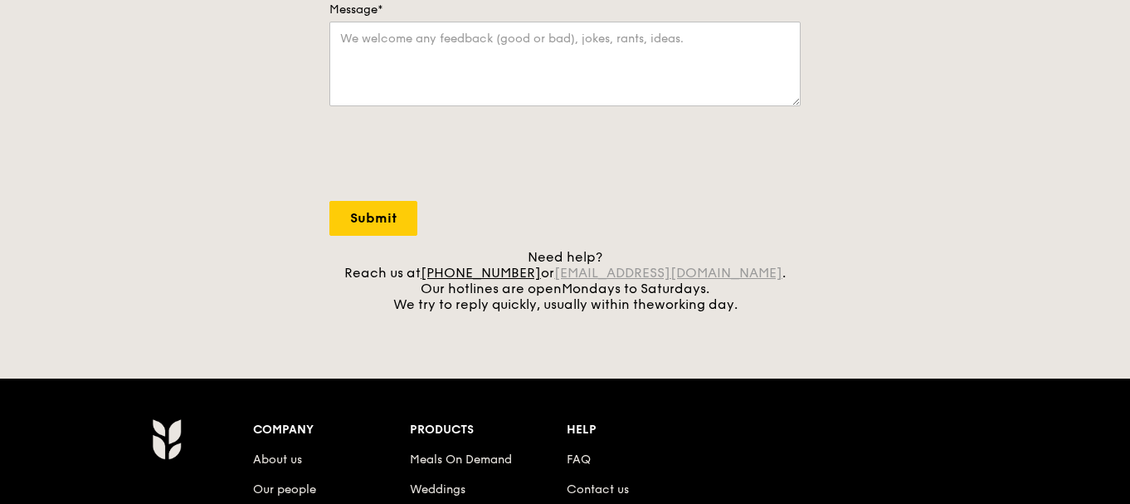
drag, startPoint x: 579, startPoint y: 273, endPoint x: 738, endPoint y: 268, distance: 159.4
click at [738, 268] on div "Need help? Reach us at [PHONE_NUMBER] or [EMAIL_ADDRESS][DOMAIN_NAME] . Our hot…" at bounding box center [565, 280] width 471 height 63
copy div "[EMAIL_ADDRESS][DOMAIN_NAME]"
